Goal: Find specific page/section: Find specific page/section

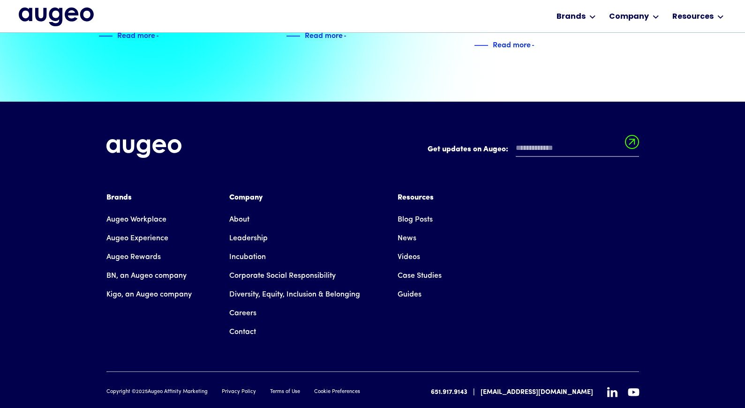
scroll to position [2129, 0]
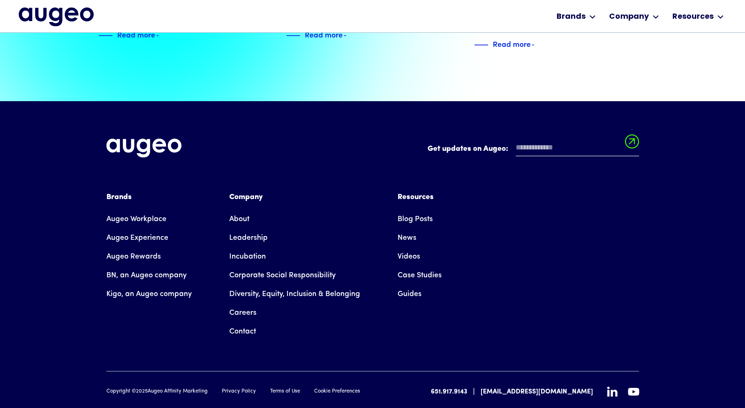
click at [237, 304] on link "Careers" at bounding box center [242, 313] width 27 height 19
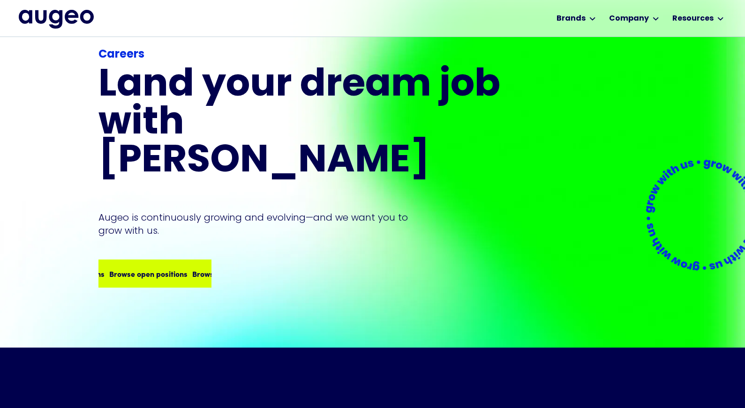
click at [167, 240] on div "Careers Land your dream job﻿ with [PERSON_NAME] is continuously growing and evo…" at bounding box center [300, 166] width 405 height 241
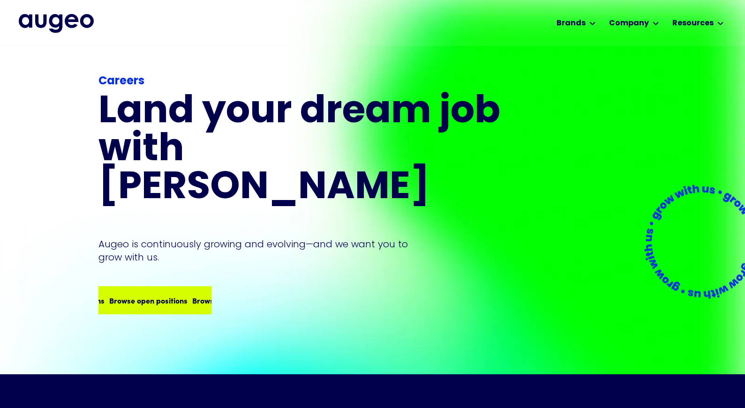
scroll to position [2, 0]
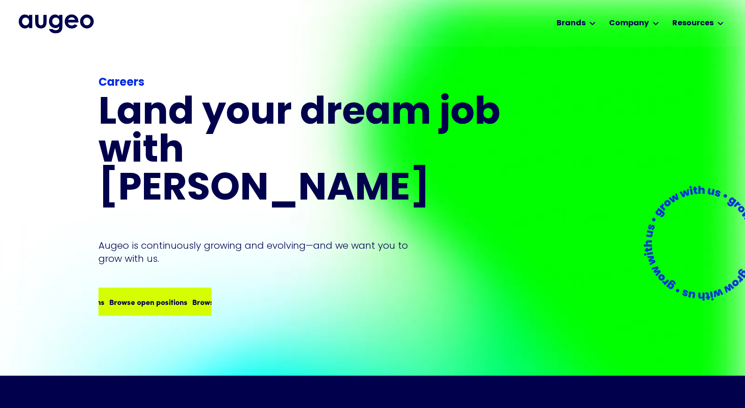
click at [162, 289] on div "Browse open positions Browse open positions Browse open positions Browse open p…" at bounding box center [154, 302] width 111 height 26
